Goal: Find specific page/section: Find specific page/section

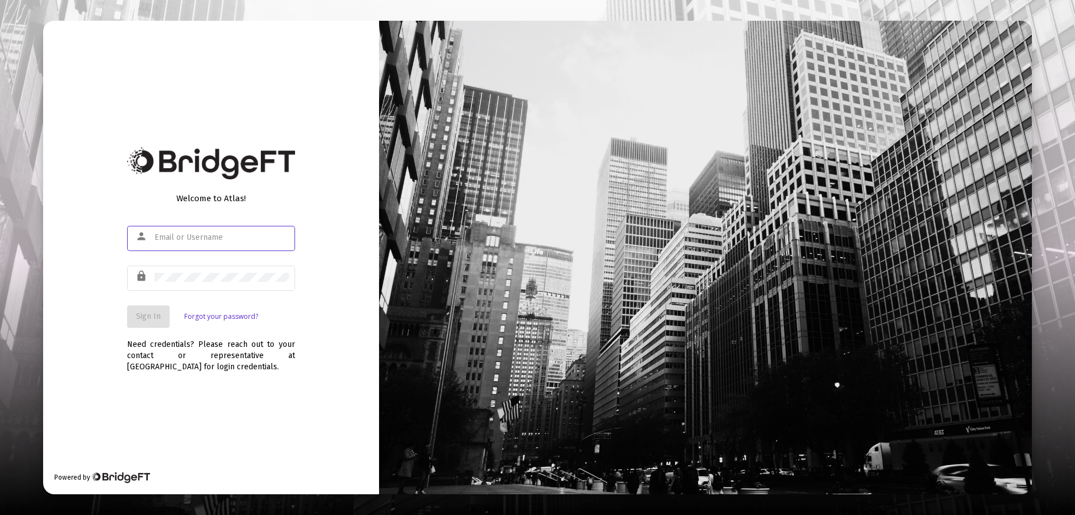
type input "[EMAIL_ADDRESS][DOMAIN_NAME]"
click at [151, 319] on span "Sign In" at bounding box center [148, 316] width 25 height 10
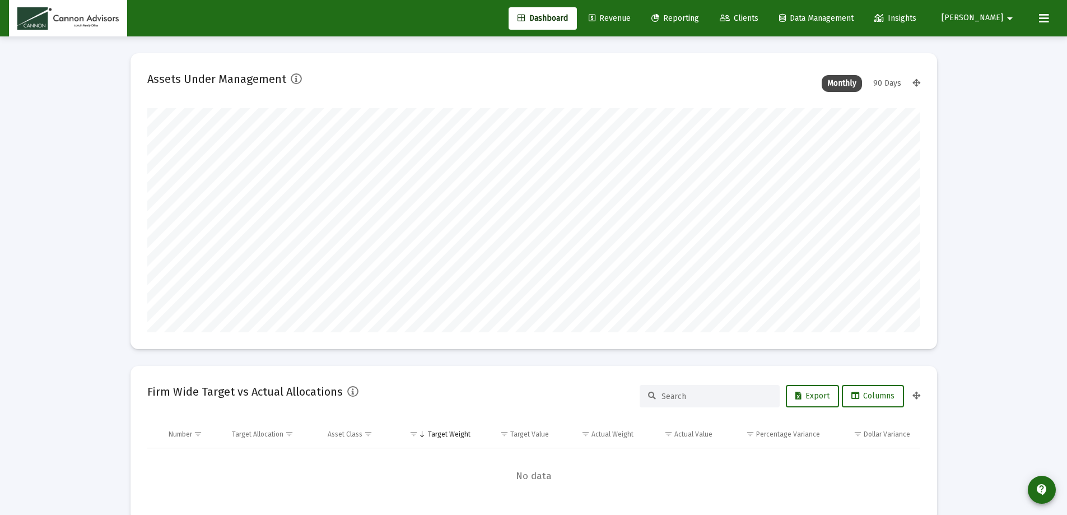
scroll to position [224, 416]
type input "[DATE]"
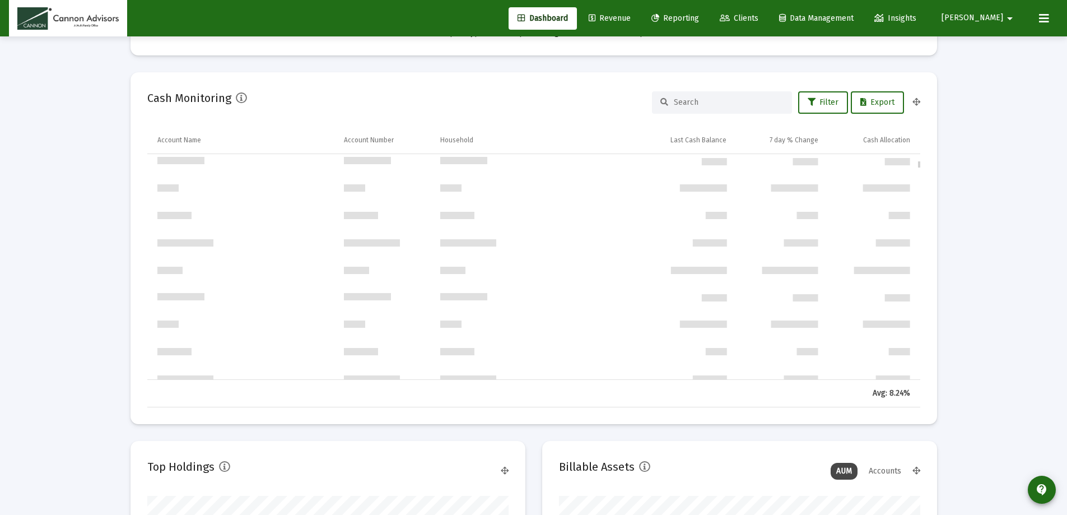
scroll to position [560, 0]
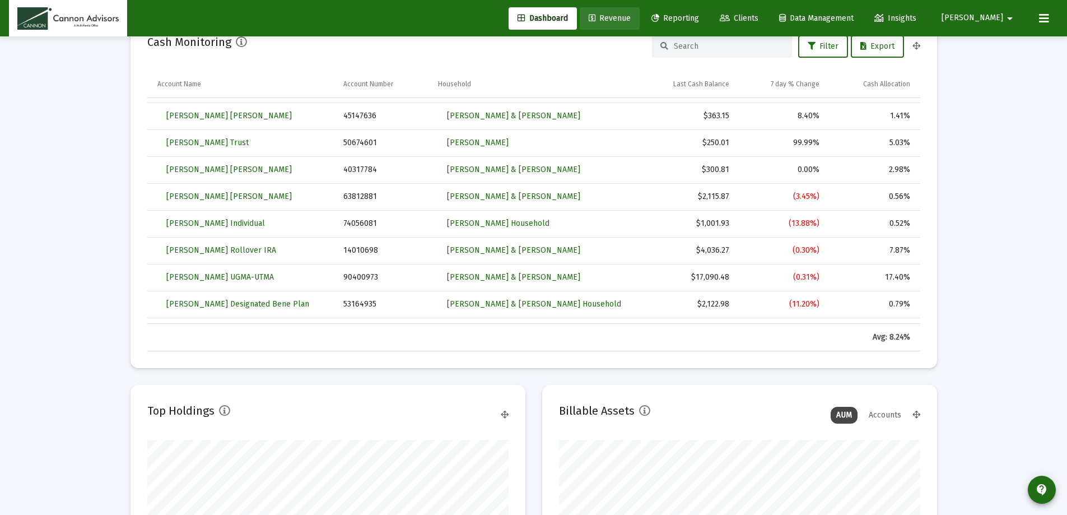
click at [630, 15] on span "Revenue" at bounding box center [609, 18] width 42 height 10
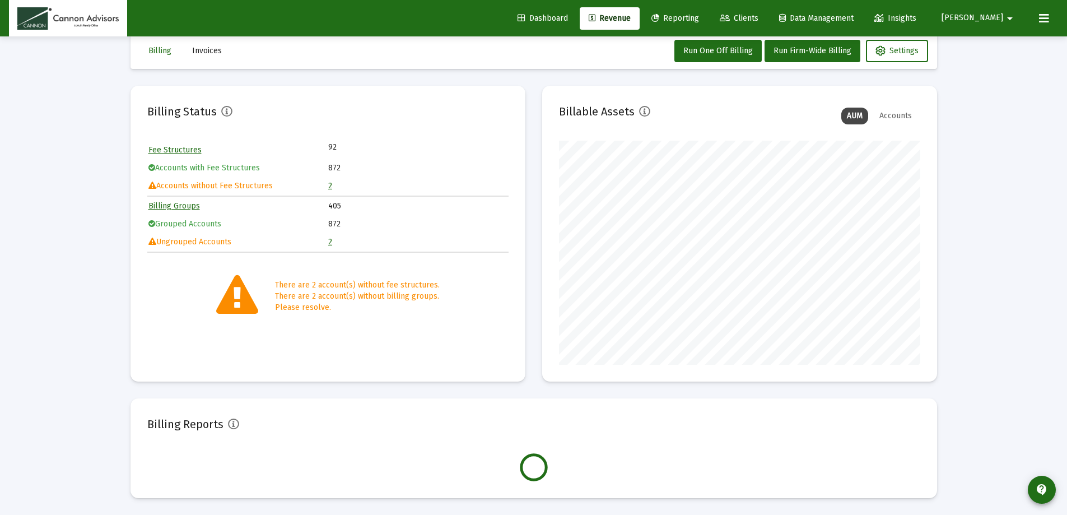
scroll to position [224, 361]
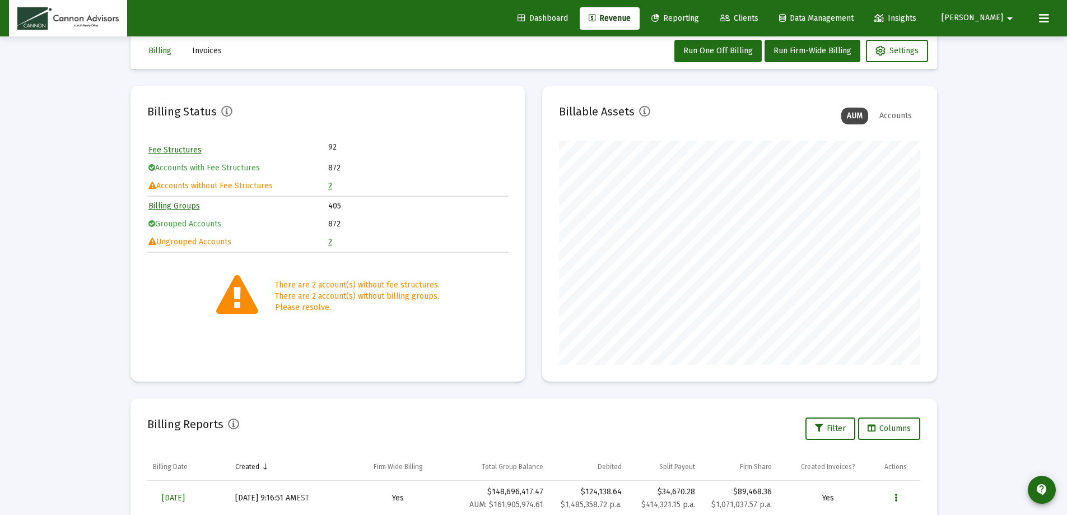
click at [568, 20] on span "Dashboard" at bounding box center [542, 18] width 50 height 10
